Goal: Find specific page/section: Find specific page/section

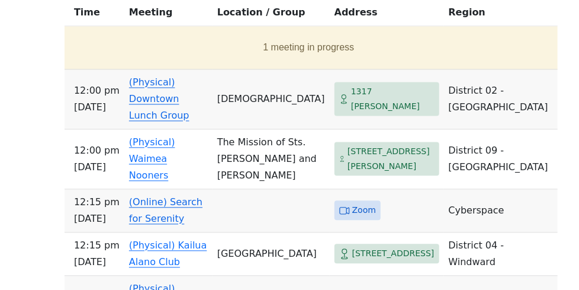
scroll to position [708, 0]
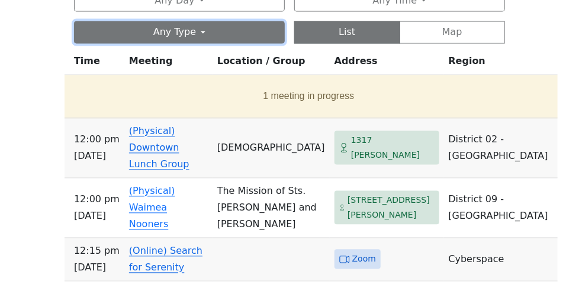
click at [204, 44] on button "Any Type" at bounding box center [179, 32] width 211 height 23
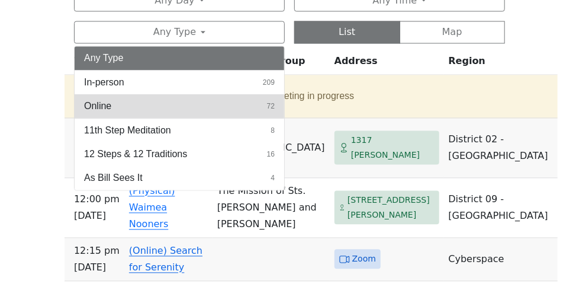
click at [179, 119] on button "Online 72" at bounding box center [180, 107] width 210 height 24
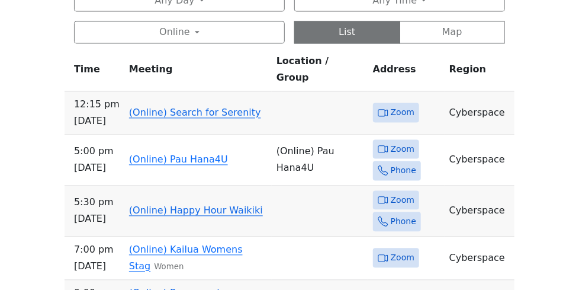
click at [219, 135] on td "(Online) Search for Serenity" at bounding box center [198, 113] width 148 height 43
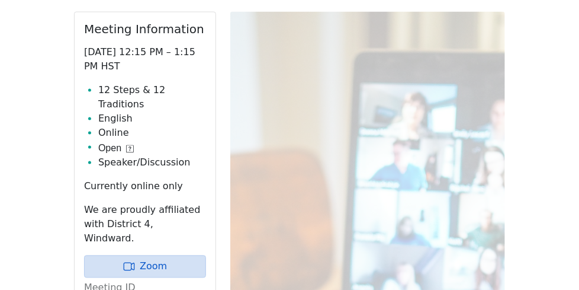
scroll to position [672, 0]
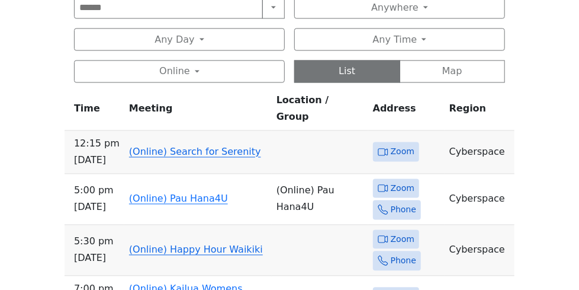
scroll to position [670, 0]
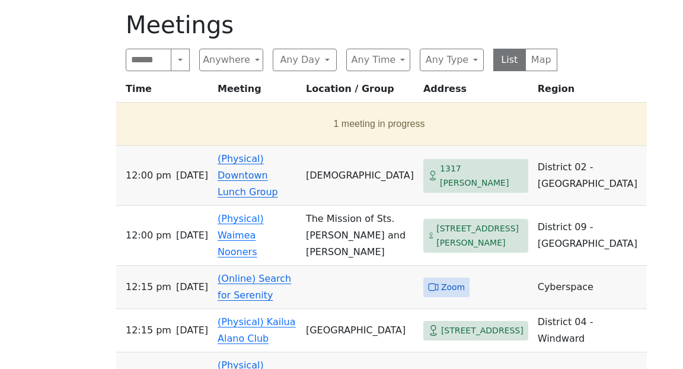
scroll to position [607, 0]
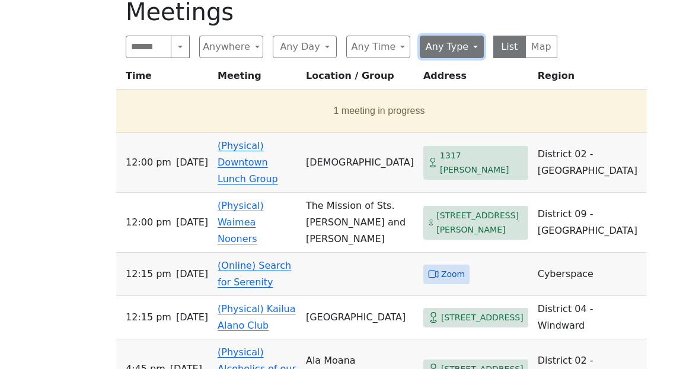
click at [436, 58] on button "Any Type" at bounding box center [451, 47] width 64 height 23
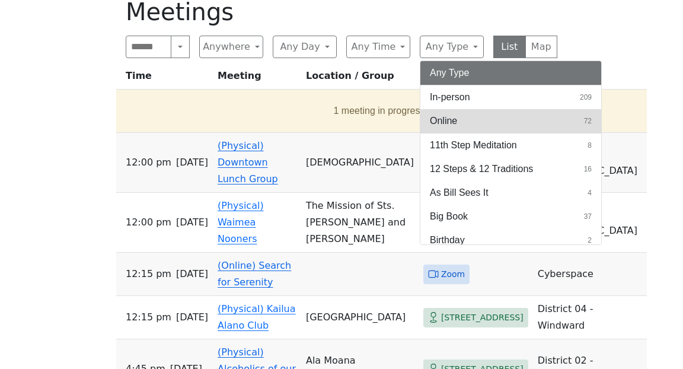
click at [444, 128] on span "Online" at bounding box center [443, 121] width 27 height 14
